Goal: Navigation & Orientation: Understand site structure

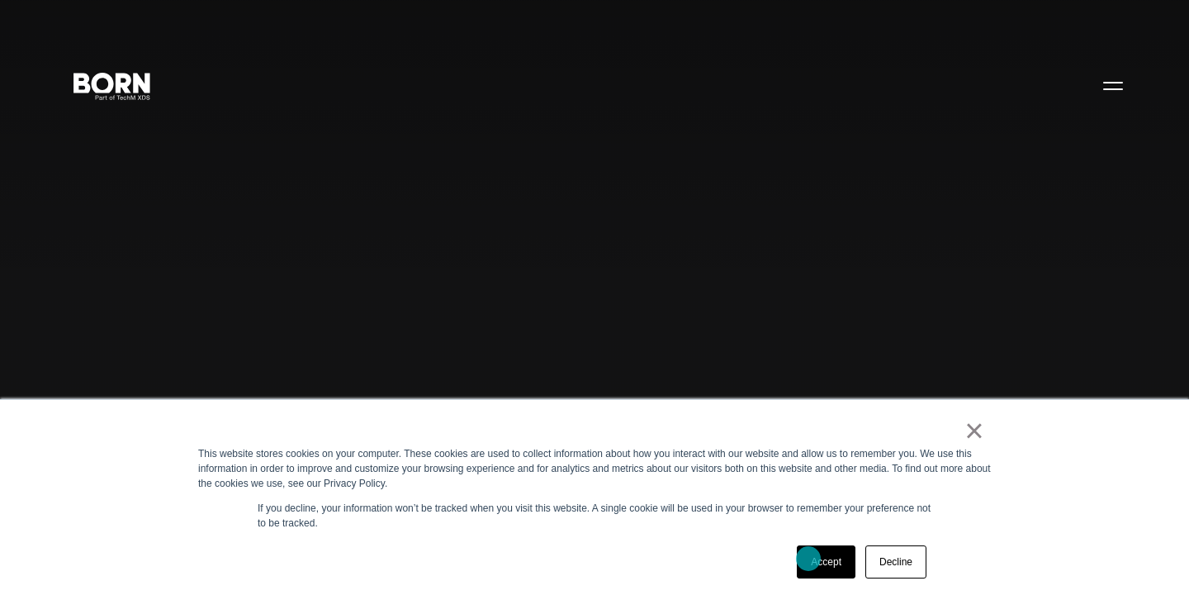
click at [809, 558] on link "Accept" at bounding box center [826, 561] width 59 height 33
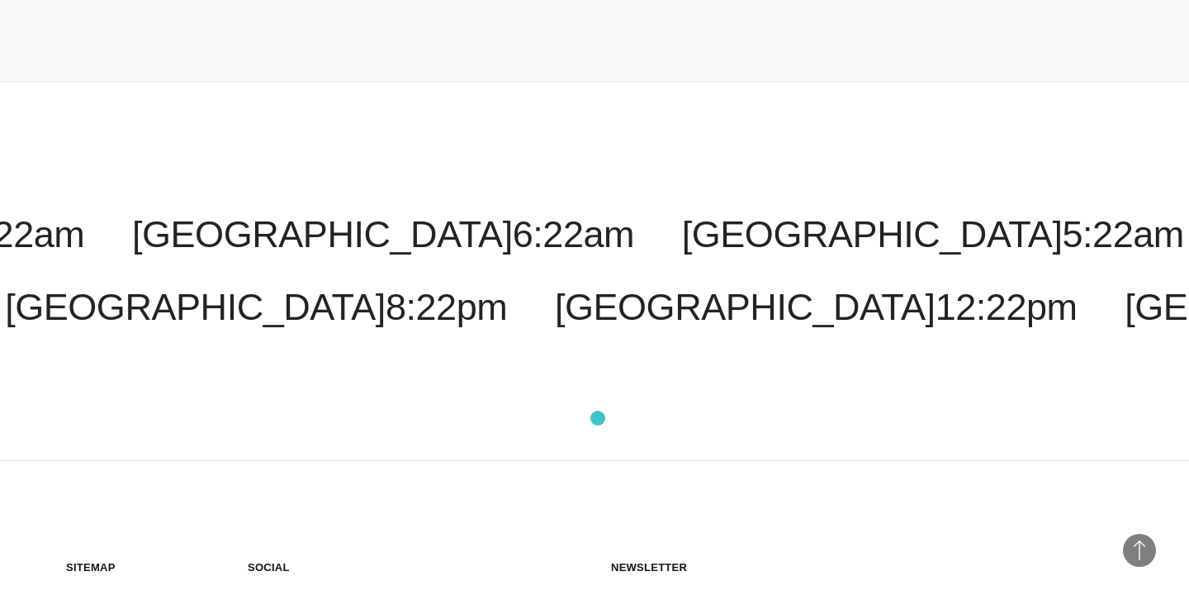
scroll to position [4458, 0]
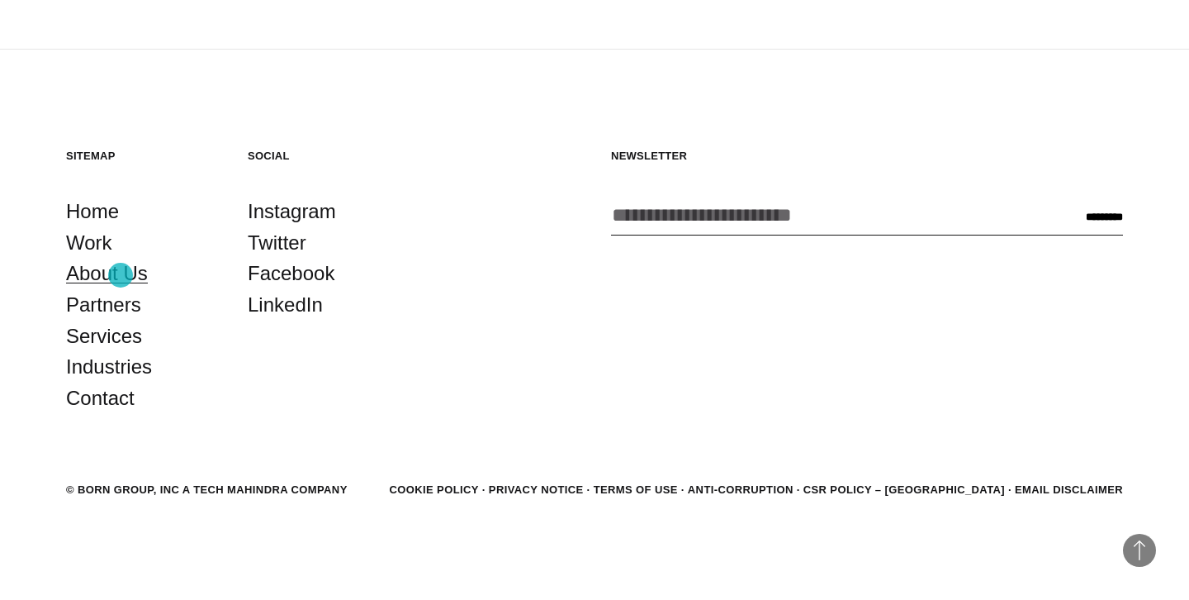
click at [121, 275] on link "About Us" at bounding box center [107, 273] width 82 height 31
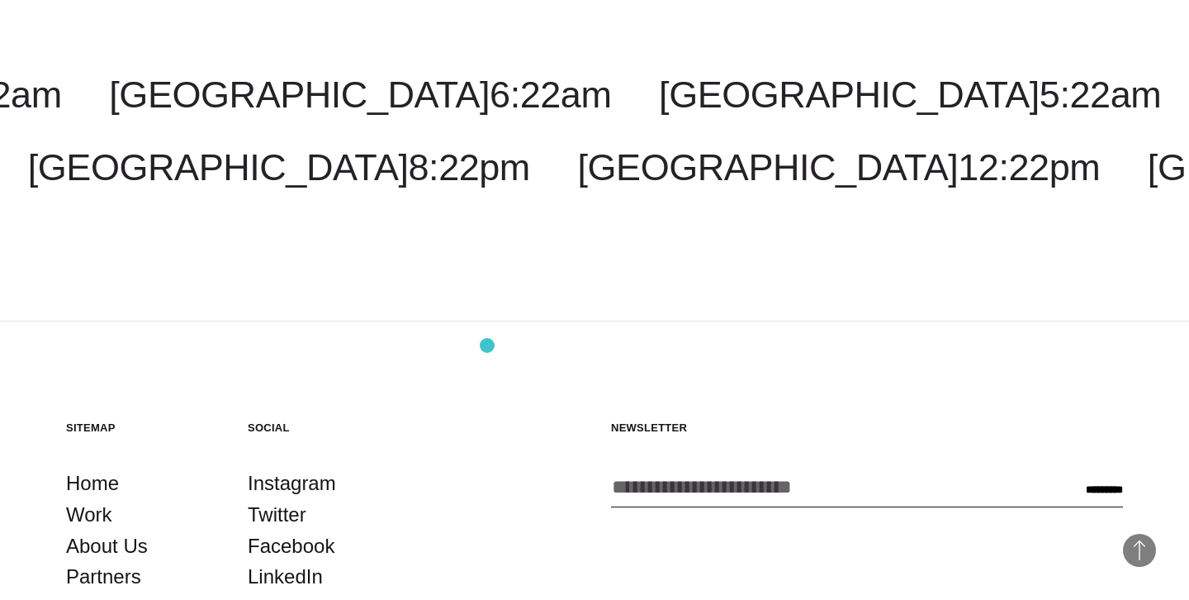
scroll to position [5652, 0]
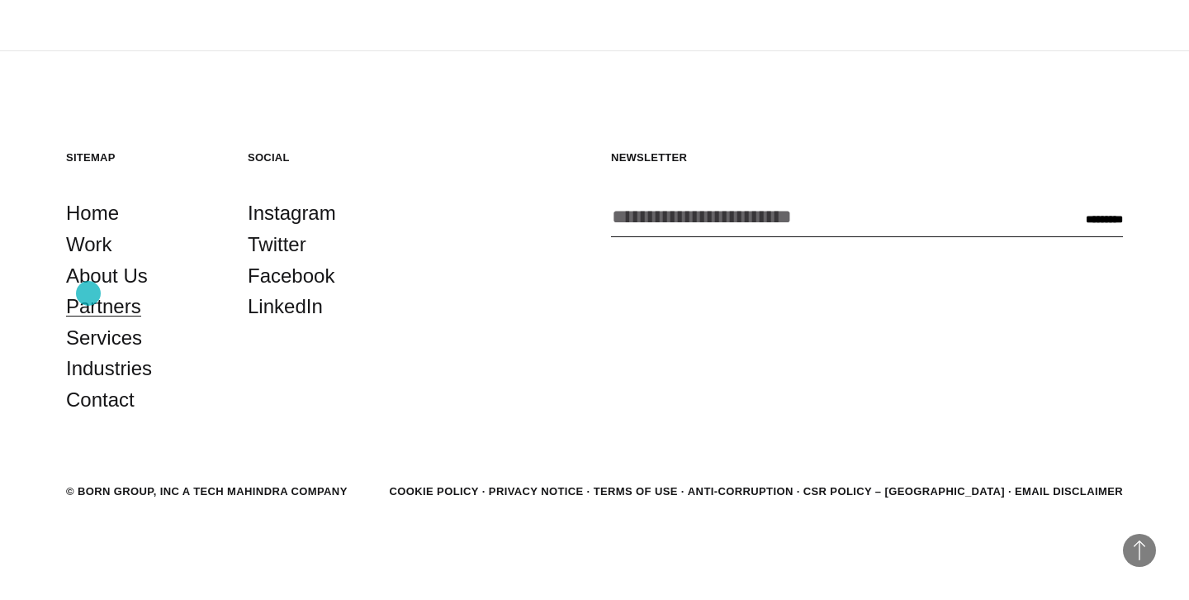
click at [92, 296] on link "Partners" at bounding box center [103, 306] width 75 height 31
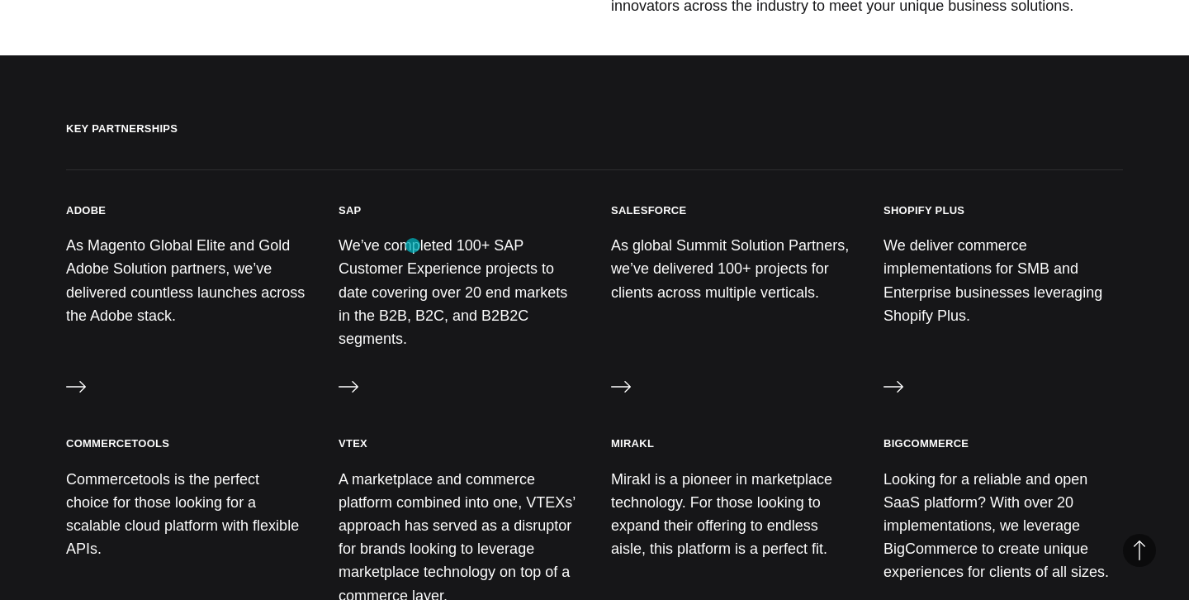
scroll to position [770, 0]
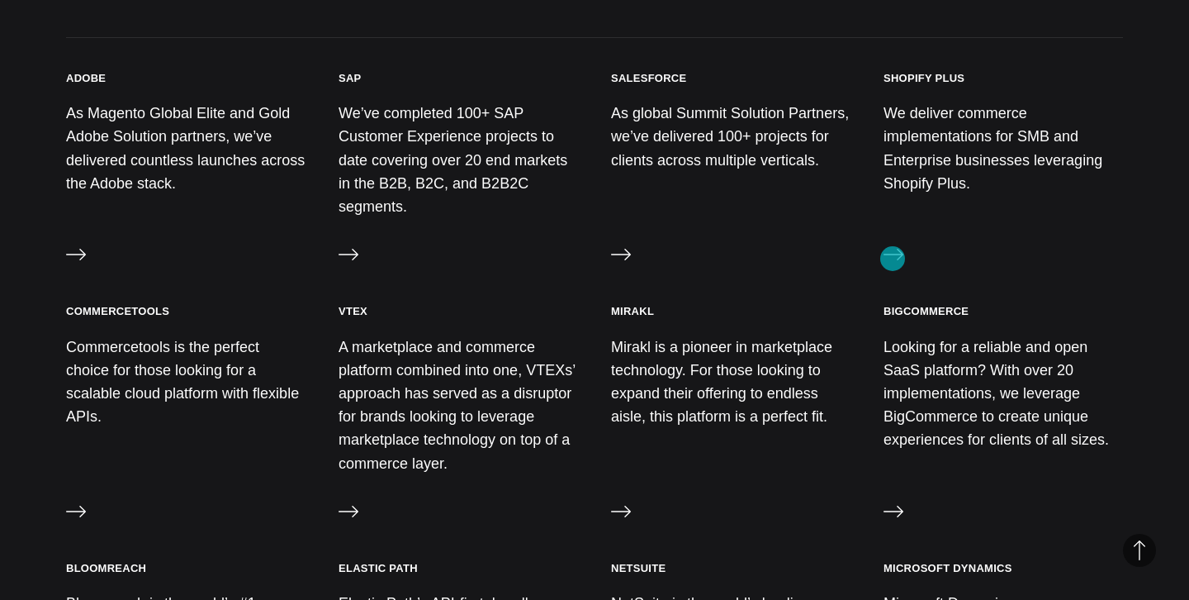
click at [893, 259] on icon at bounding box center [894, 254] width 20 height 20
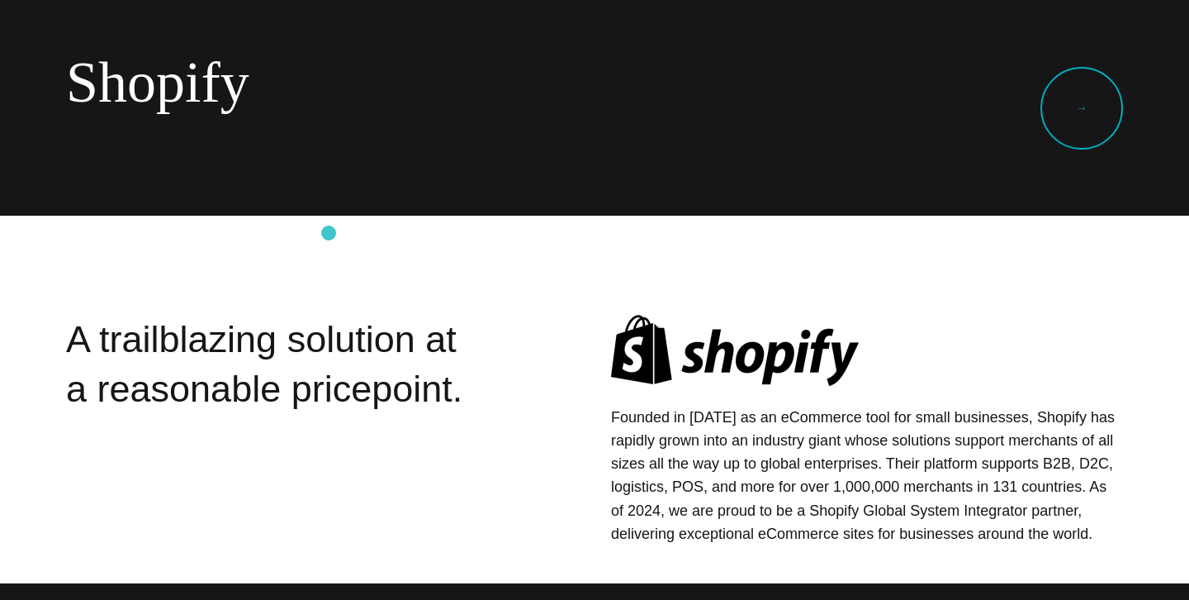
scroll to position [168, 0]
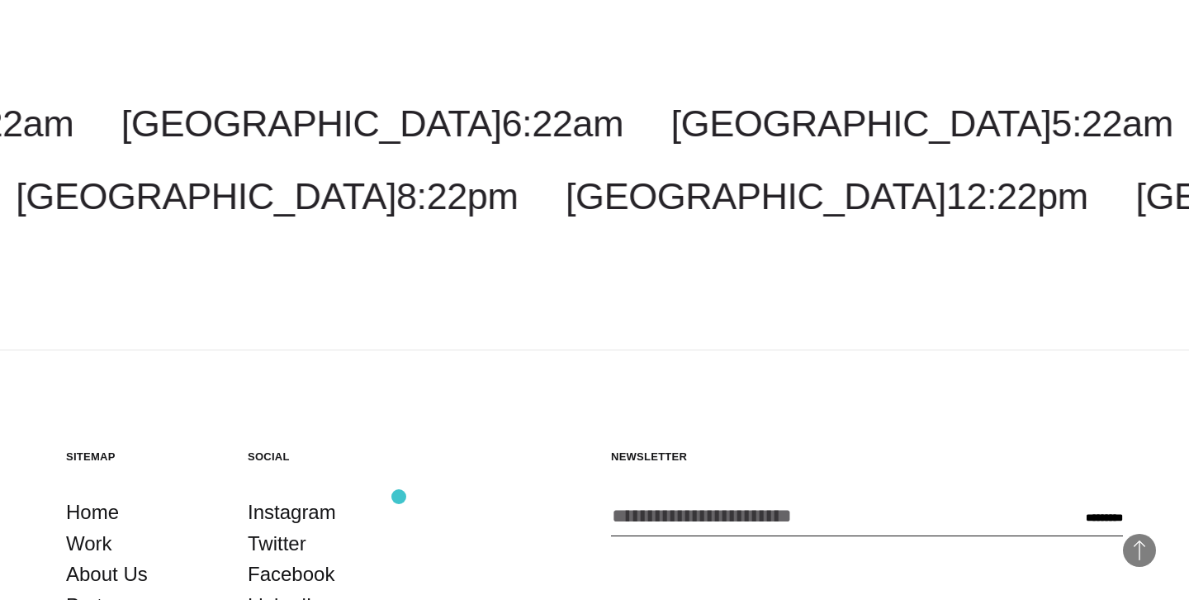
scroll to position [2728, 0]
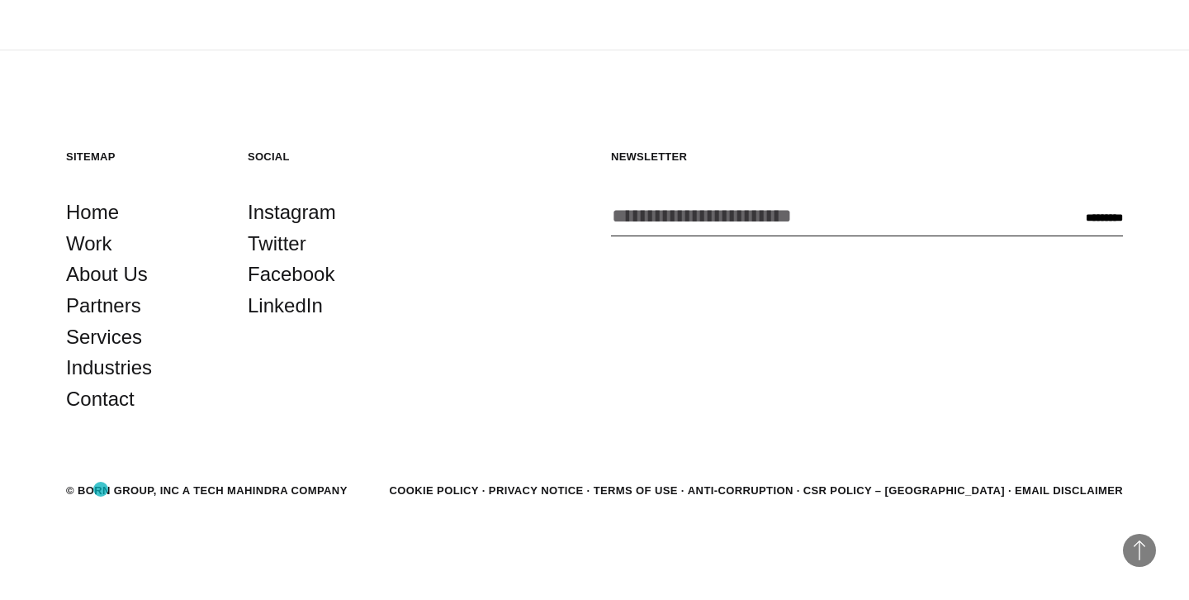
click at [101, 489] on div "© BORN GROUP, INC A Tech Mahindra Company" at bounding box center [207, 490] width 282 height 17
drag, startPoint x: 101, startPoint y: 489, endPoint x: 127, endPoint y: 489, distance: 26.4
click at [127, 489] on div "© BORN GROUP, INC A Tech Mahindra Company" at bounding box center [207, 490] width 282 height 17
copy div "BORN GROUP"
